Goal: Navigation & Orientation: Find specific page/section

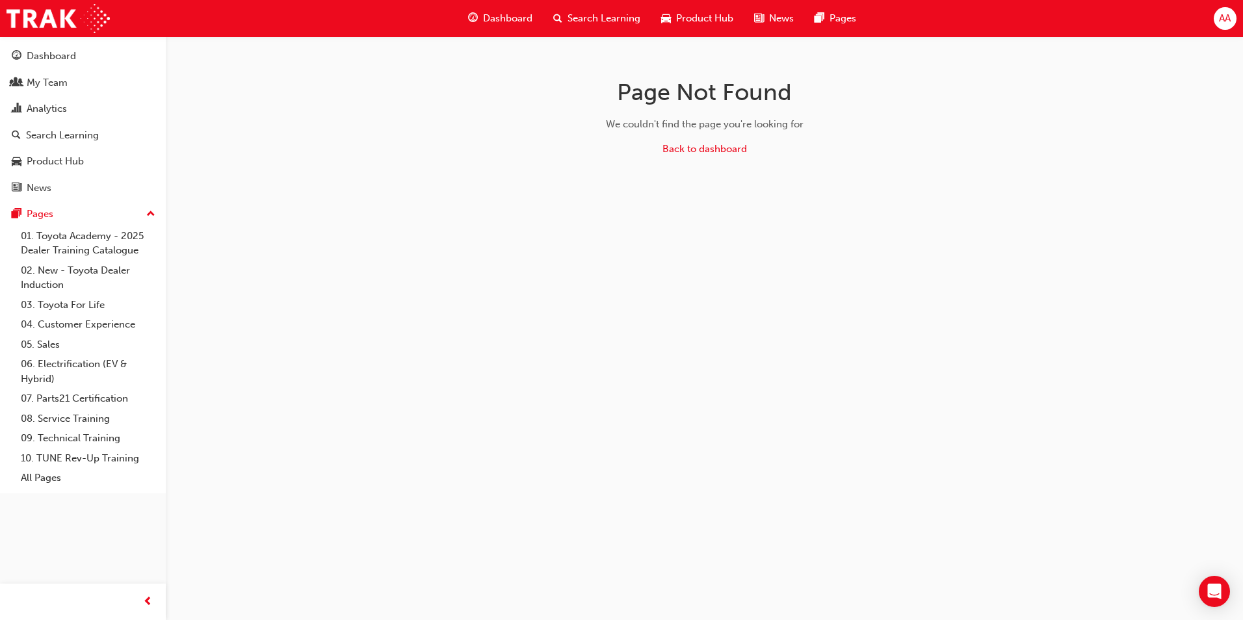
click at [512, 15] on span "Dashboard" at bounding box center [507, 18] width 49 height 15
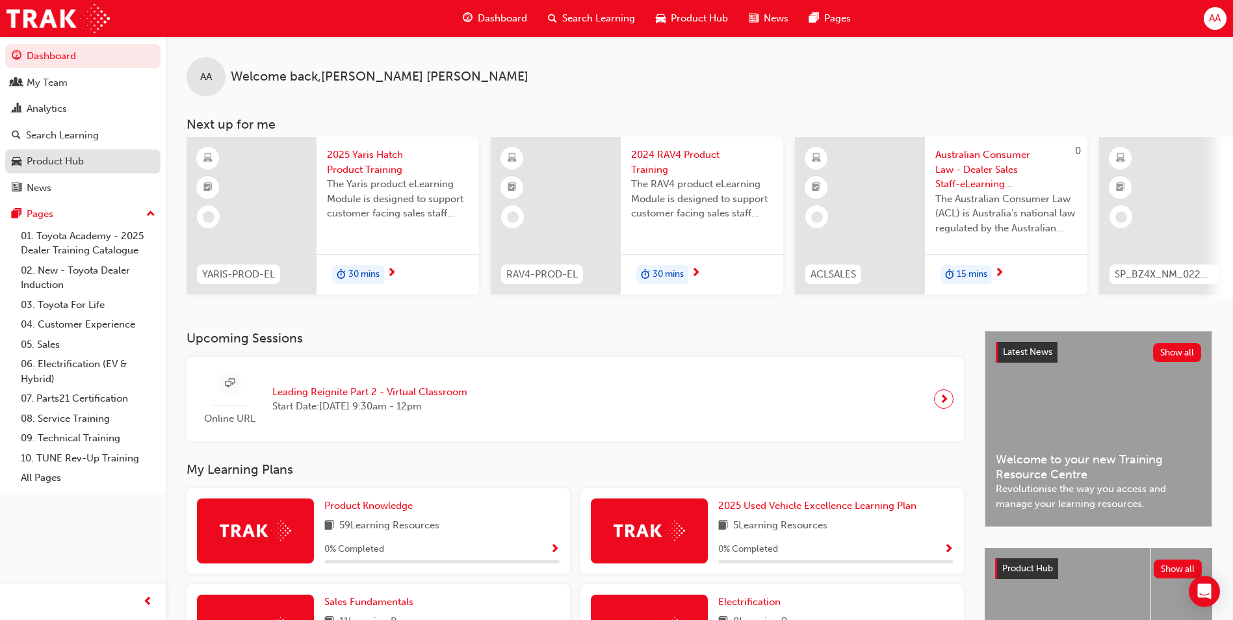
click at [56, 157] on div "Product Hub" at bounding box center [55, 161] width 57 height 15
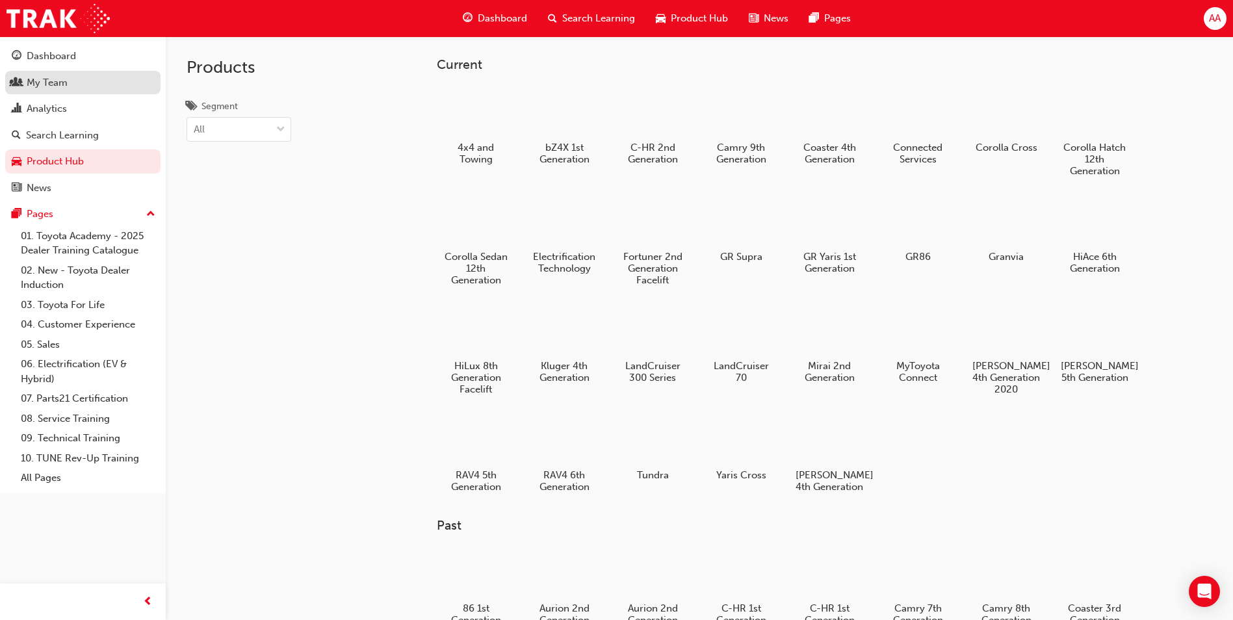
click at [60, 77] on div "My Team" at bounding box center [47, 82] width 41 height 15
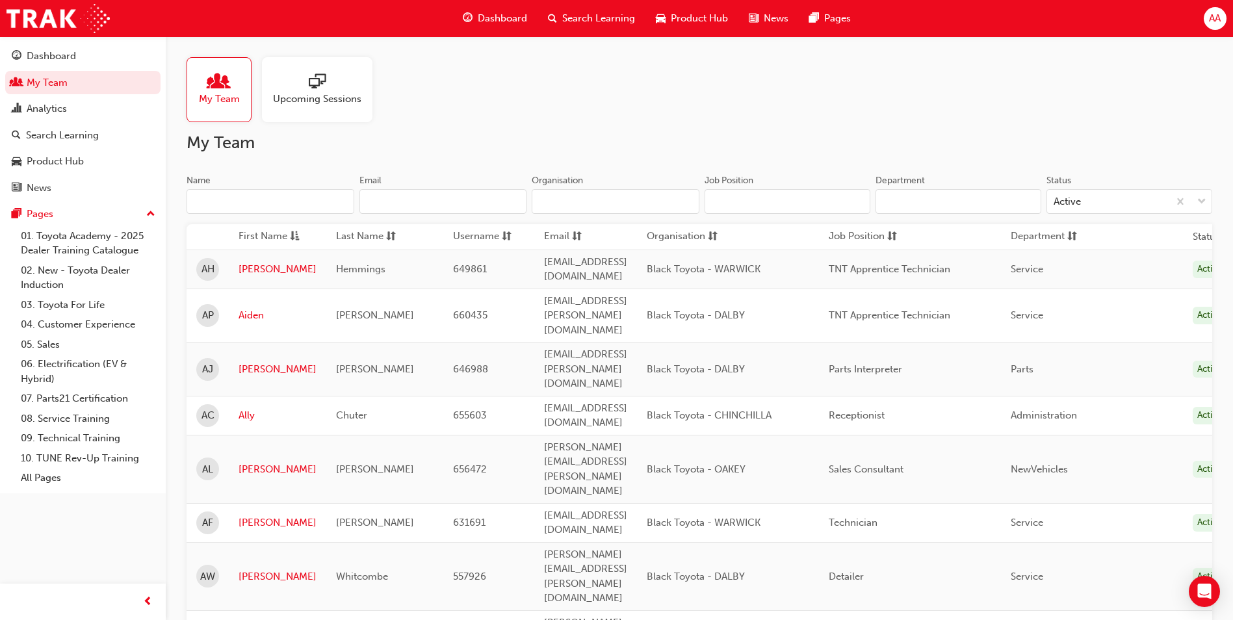
click at [718, 235] on span "sorting-icon" at bounding box center [713, 237] width 10 height 16
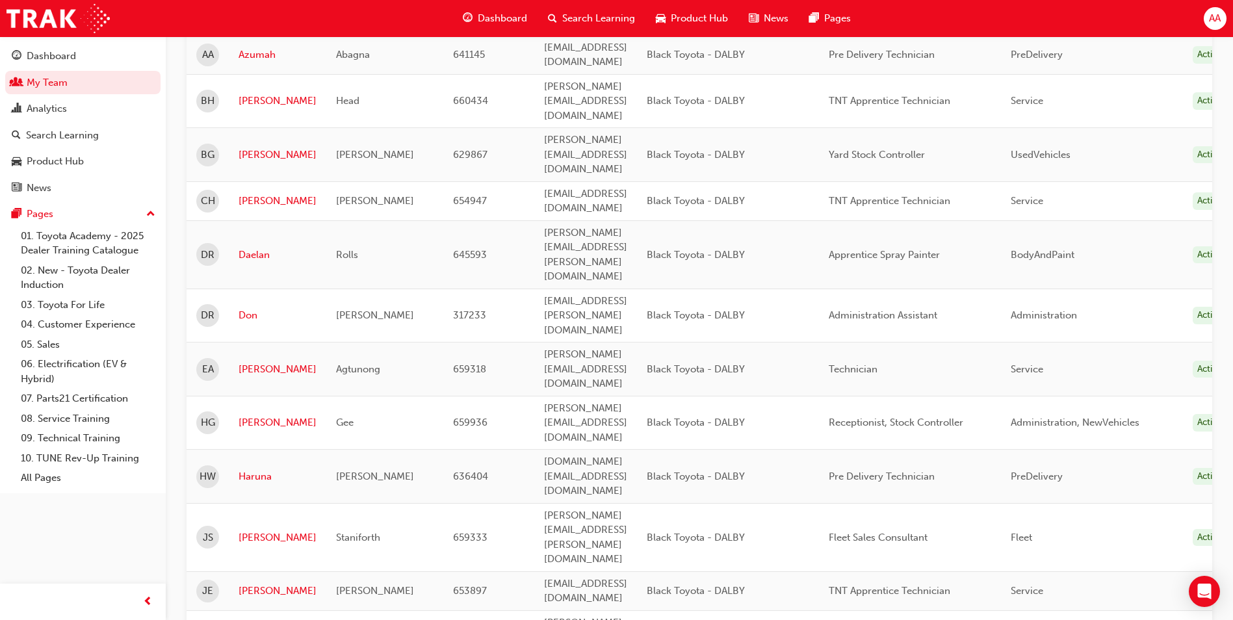
scroll to position [1475, 0]
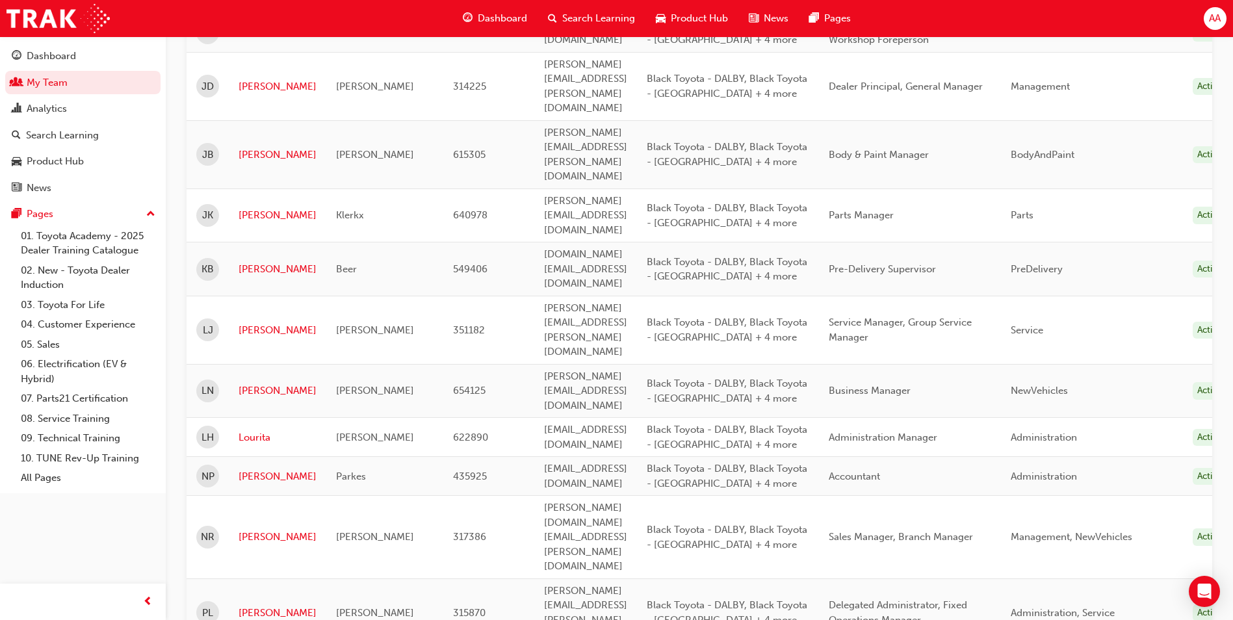
scroll to position [1598, 0]
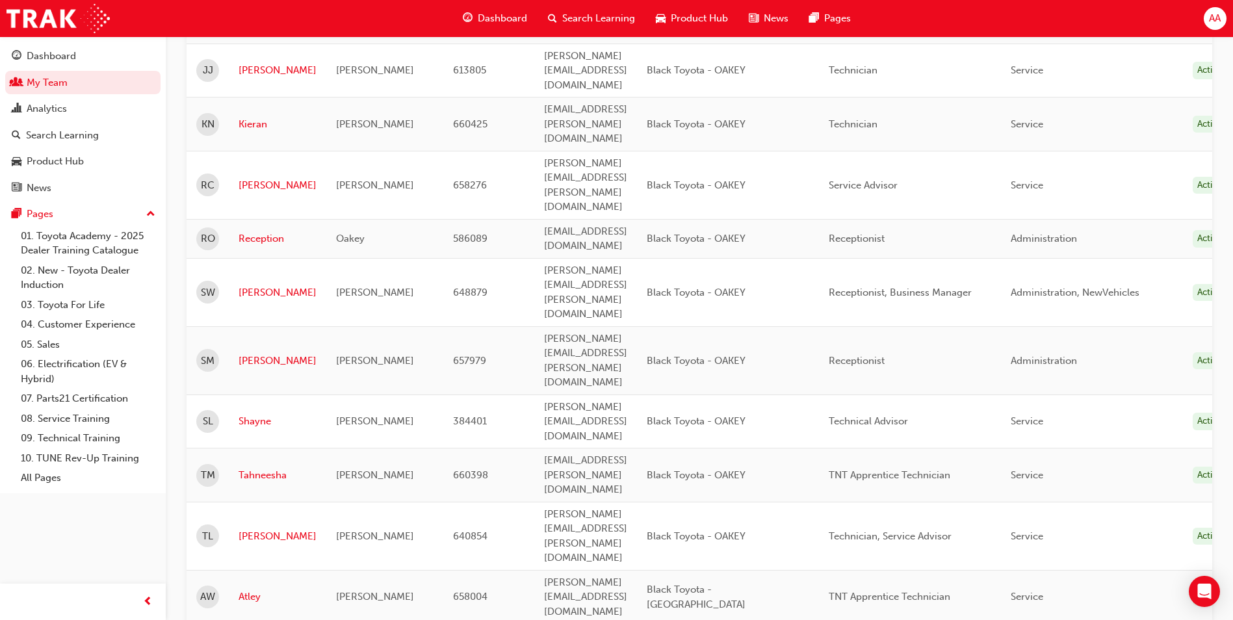
scroll to position [0, 0]
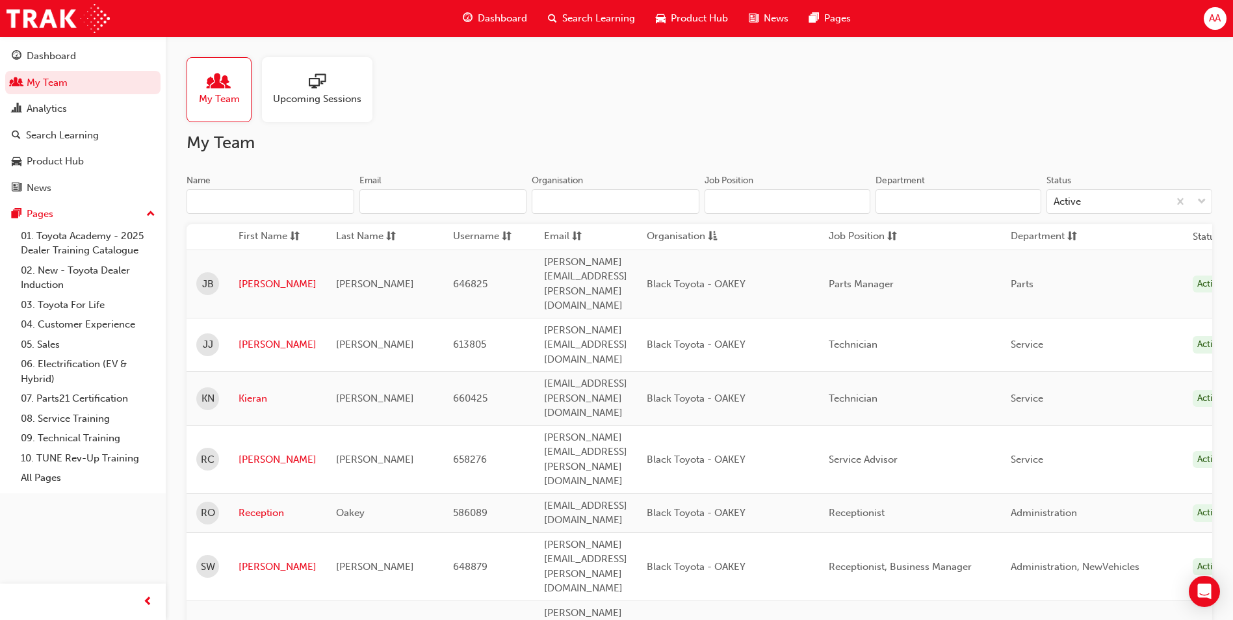
click at [332, 84] on div at bounding box center [317, 82] width 88 height 18
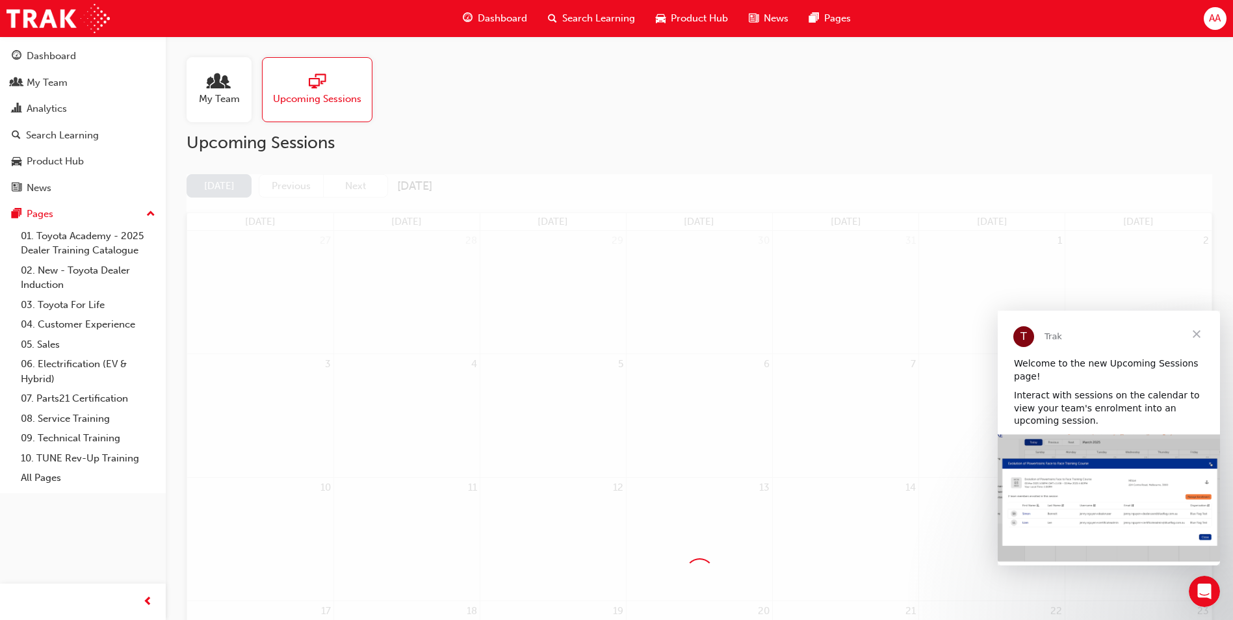
click at [1197, 332] on span "Close" at bounding box center [1196, 334] width 47 height 47
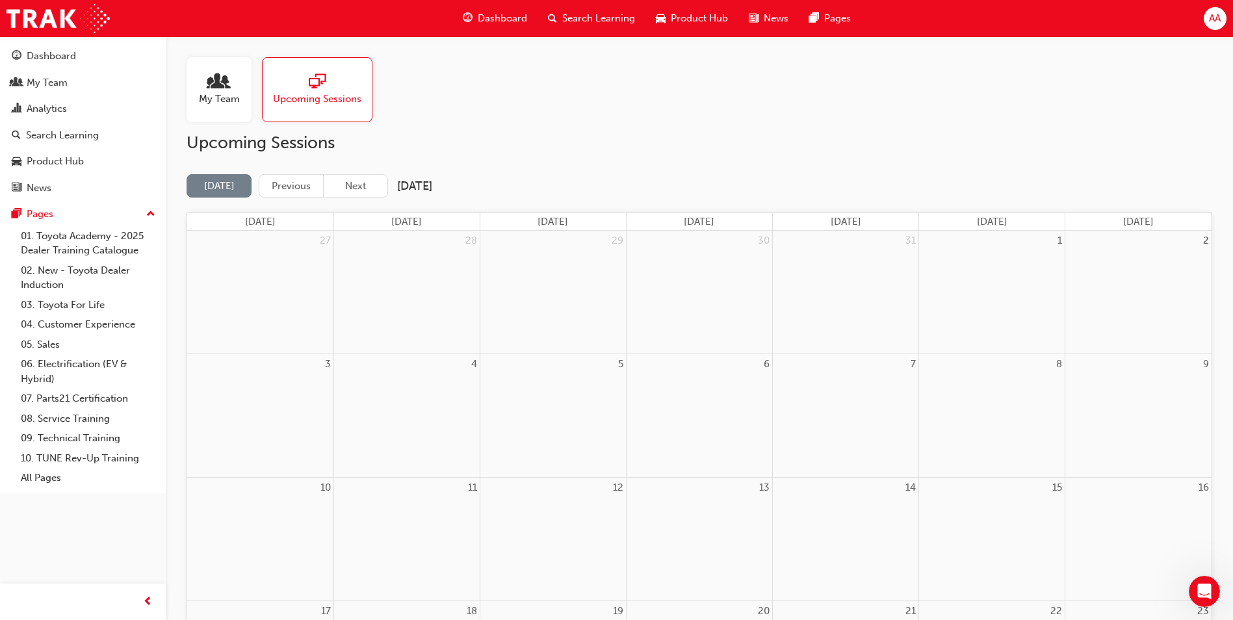
click at [508, 15] on span "Dashboard" at bounding box center [502, 18] width 49 height 15
